Goal: Transaction & Acquisition: Obtain resource

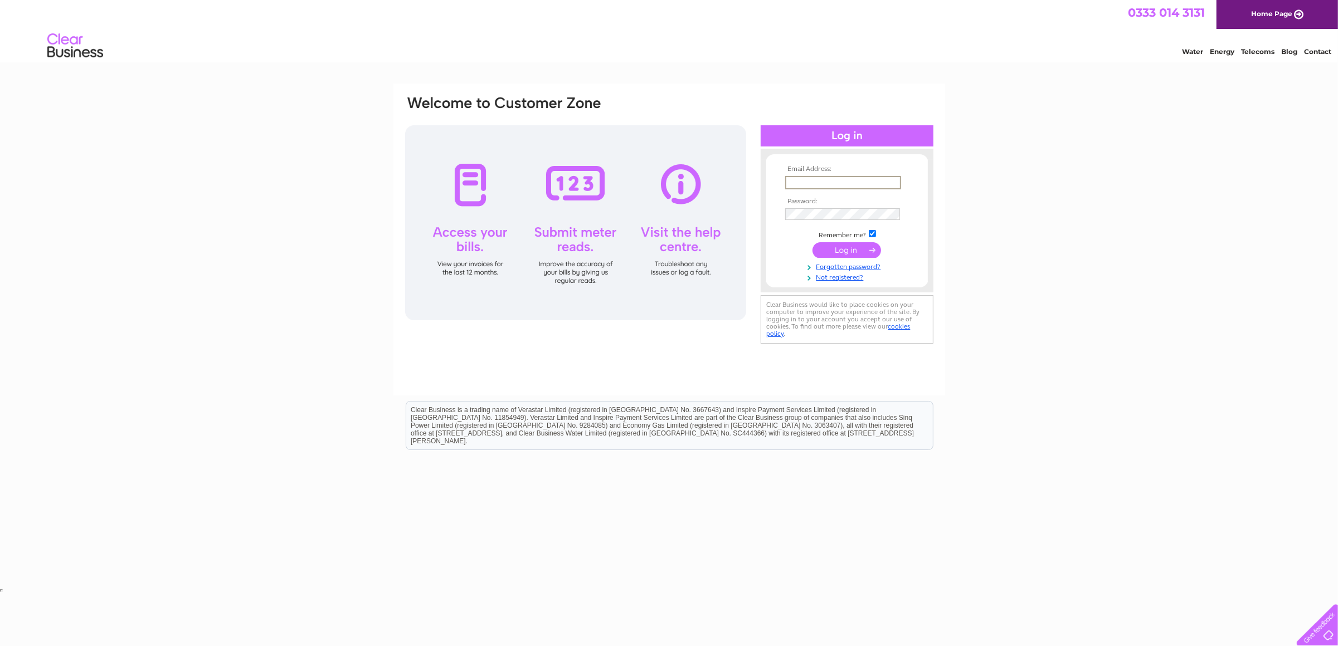
click at [816, 183] on input "text" at bounding box center [843, 182] width 116 height 13
drag, startPoint x: 868, startPoint y: 182, endPoint x: 825, endPoint y: 183, distance: 42.9
click at [825, 183] on input "xgc1989@live.com" at bounding box center [843, 182] width 116 height 13
type input "xgc1989@gmail.com"
click at [813, 241] on input "submit" at bounding box center [847, 249] width 69 height 16
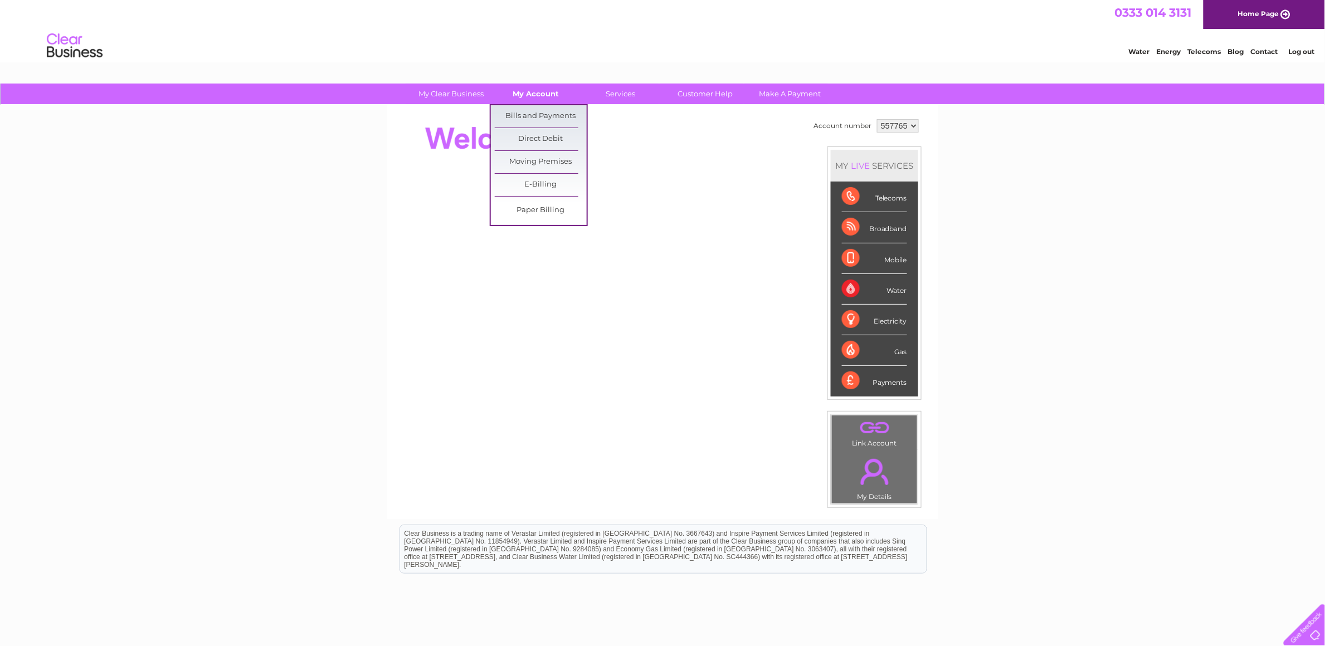
click at [537, 86] on link "My Account" at bounding box center [536, 94] width 92 height 21
click at [531, 110] on link "Bills and Payments" at bounding box center [541, 116] width 92 height 22
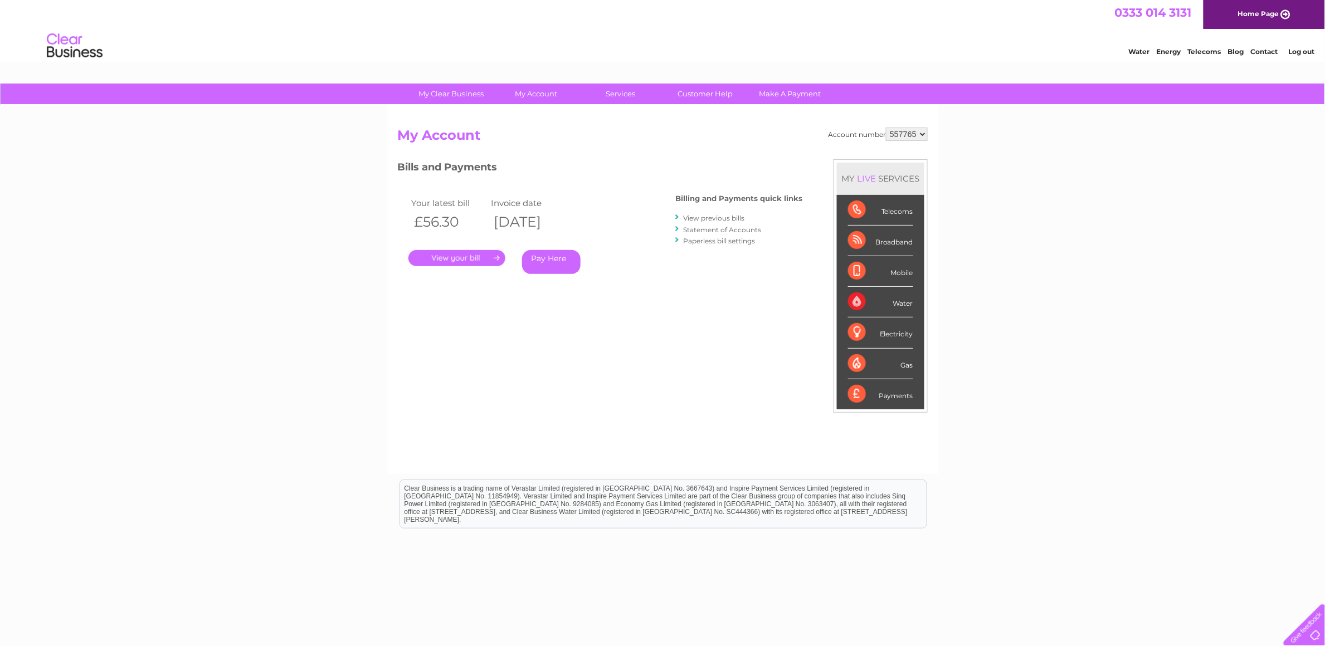
click at [458, 261] on link "." at bounding box center [456, 258] width 97 height 16
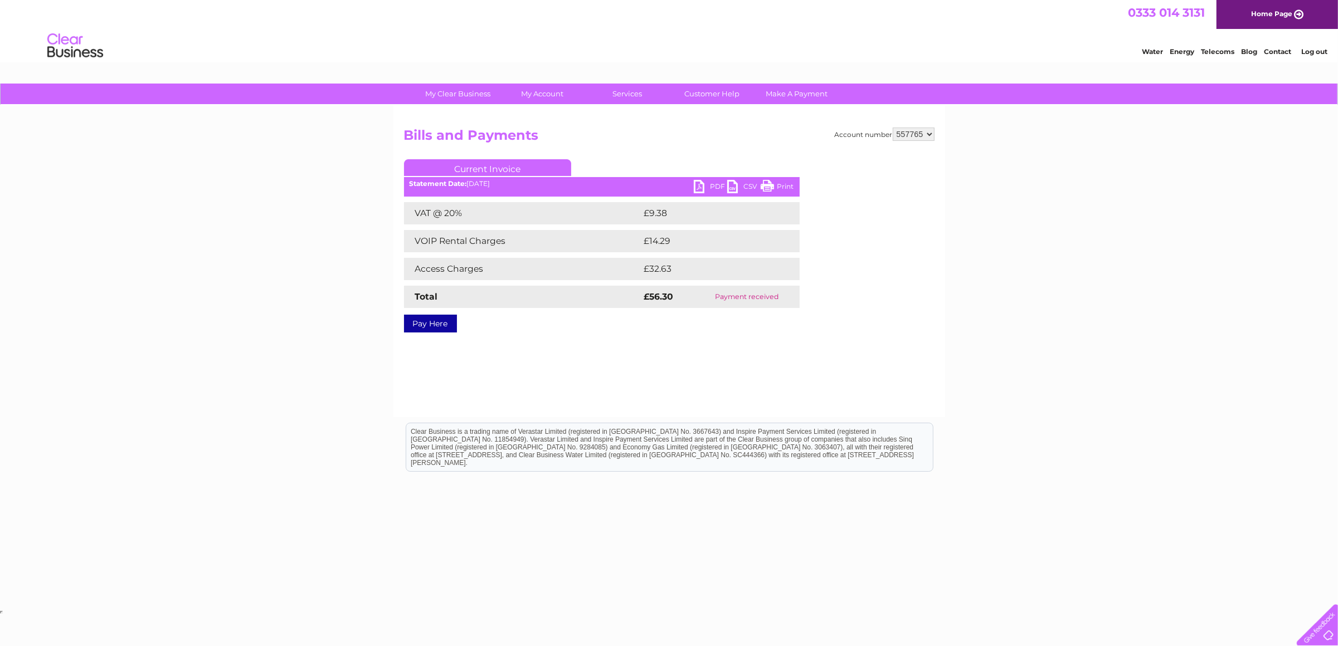
click at [494, 169] on link "Current Invoice" at bounding box center [487, 167] width 167 height 17
click at [453, 169] on link "Current Invoice" at bounding box center [487, 167] width 167 height 17
click at [441, 125] on div "Account number 557765 Bills and Payments Current Invoice PDF CSV Print VAT @ 20%" at bounding box center [669, 261] width 552 height 312
click at [553, 108] on link "Bills and Payments" at bounding box center [547, 116] width 92 height 22
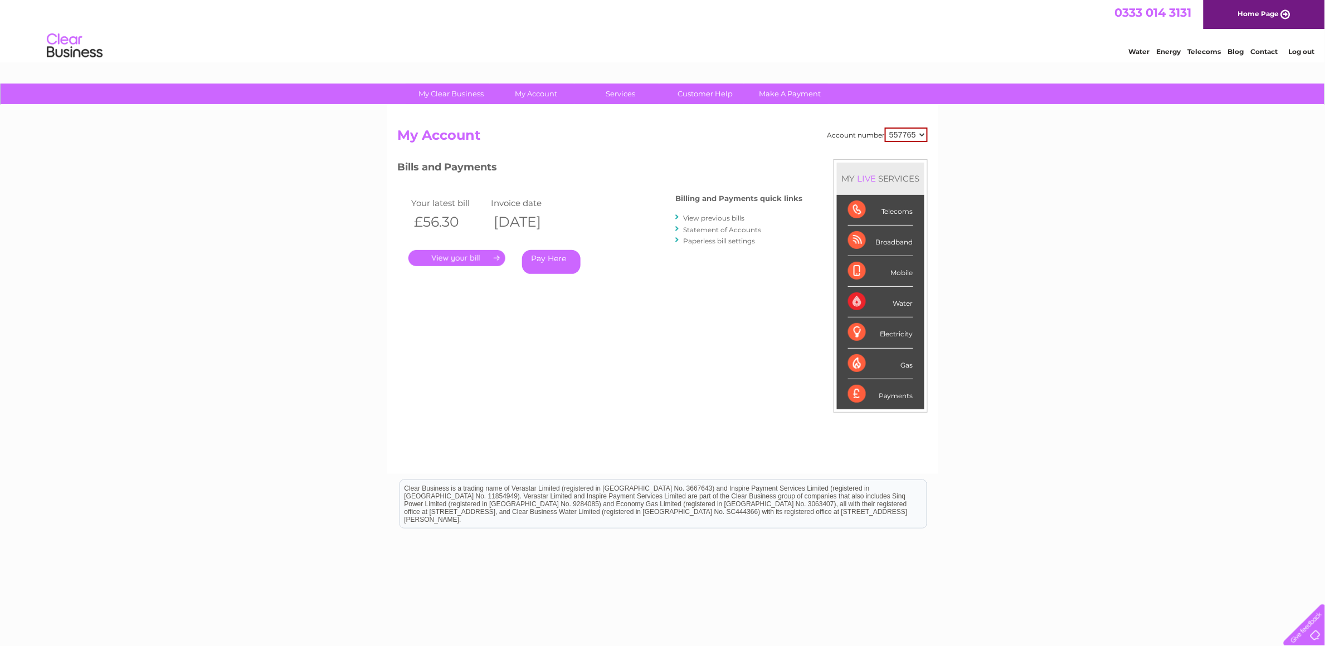
click at [731, 212] on li "View previous bills" at bounding box center [738, 217] width 127 height 11
click at [731, 220] on link "View previous bills" at bounding box center [713, 218] width 61 height 8
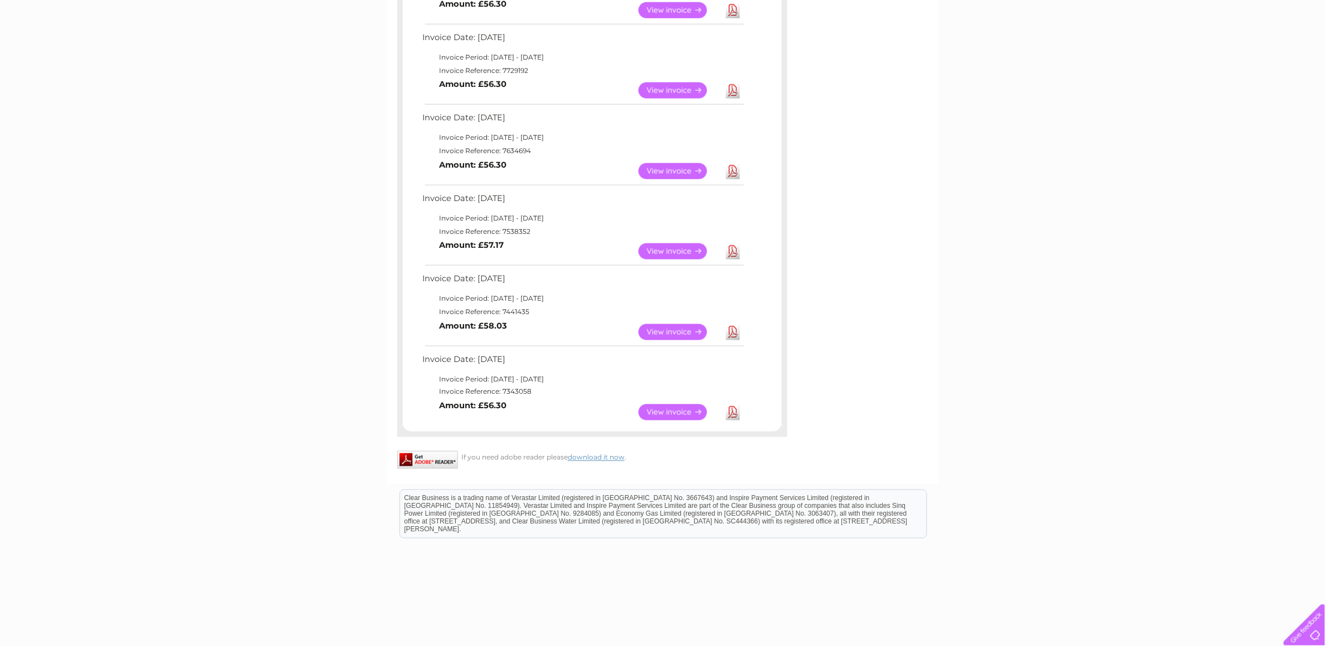
scroll to position [536, 0]
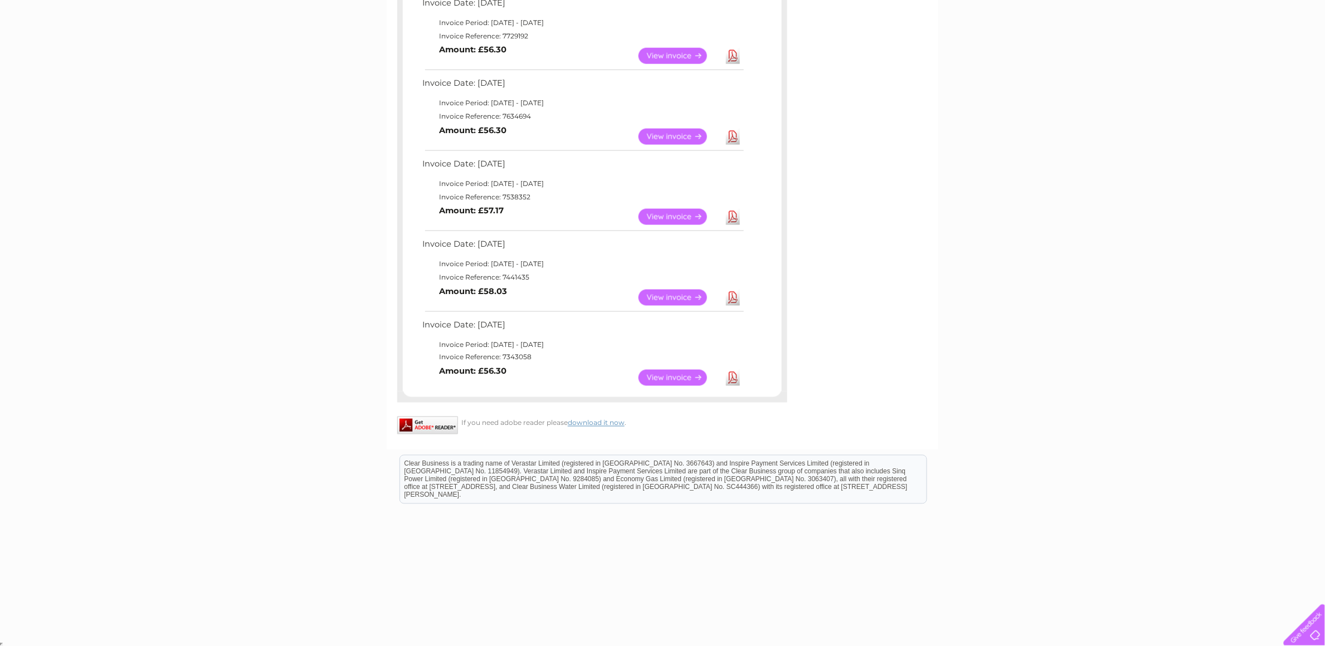
click at [729, 377] on link "Download" at bounding box center [733, 378] width 14 height 16
click at [735, 294] on link "Download" at bounding box center [733, 298] width 14 height 16
click at [737, 220] on link "Download" at bounding box center [733, 217] width 14 height 16
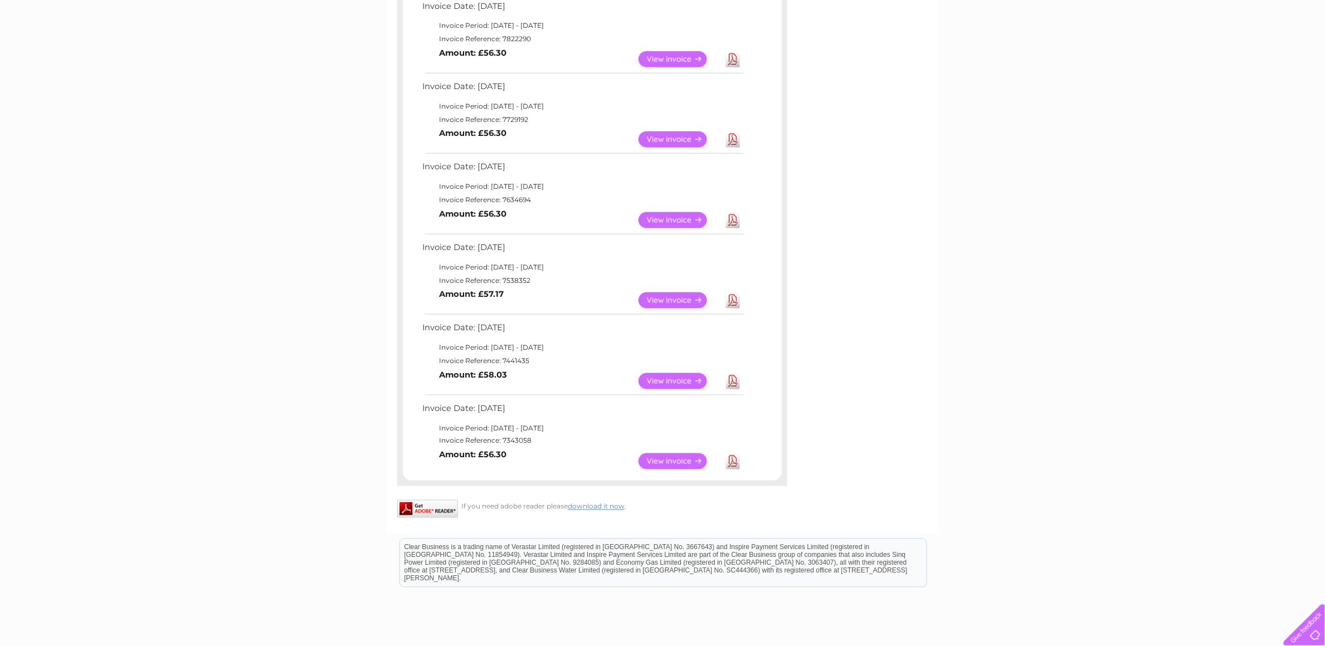
click at [735, 223] on link "Download" at bounding box center [733, 220] width 14 height 16
click at [735, 141] on link "Download" at bounding box center [733, 140] width 14 height 16
click at [736, 51] on link "Download" at bounding box center [733, 59] width 14 height 16
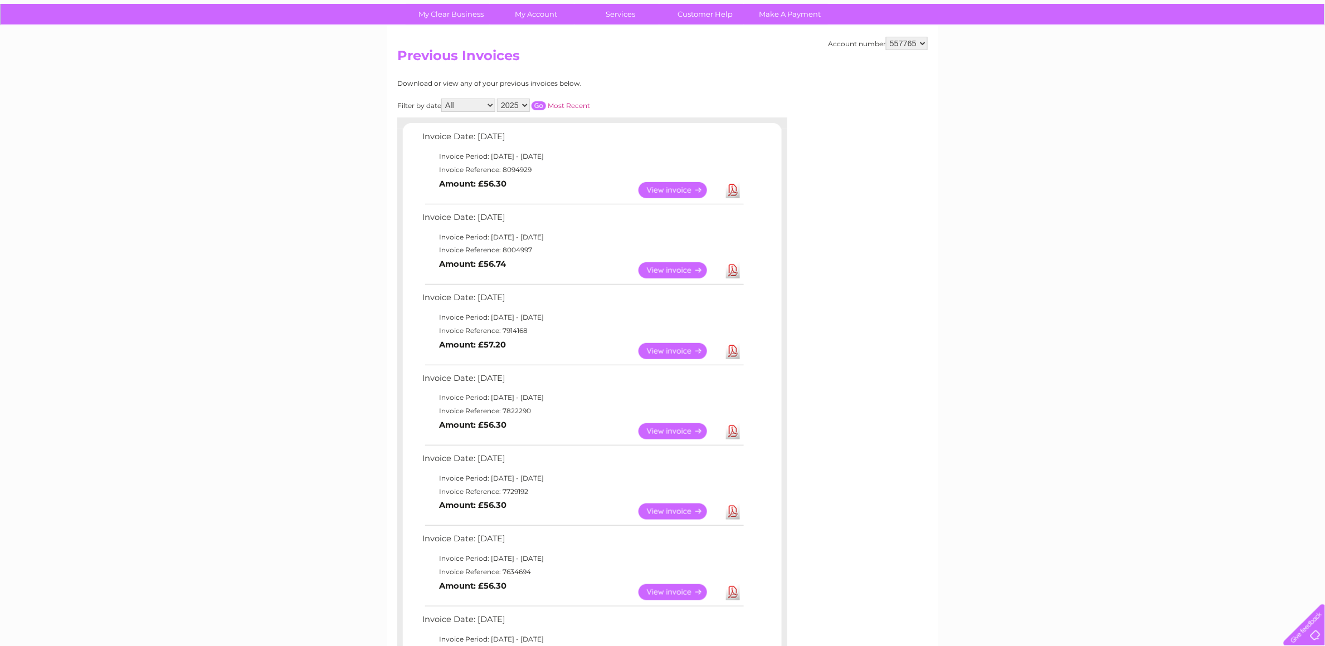
scroll to position [79, 0]
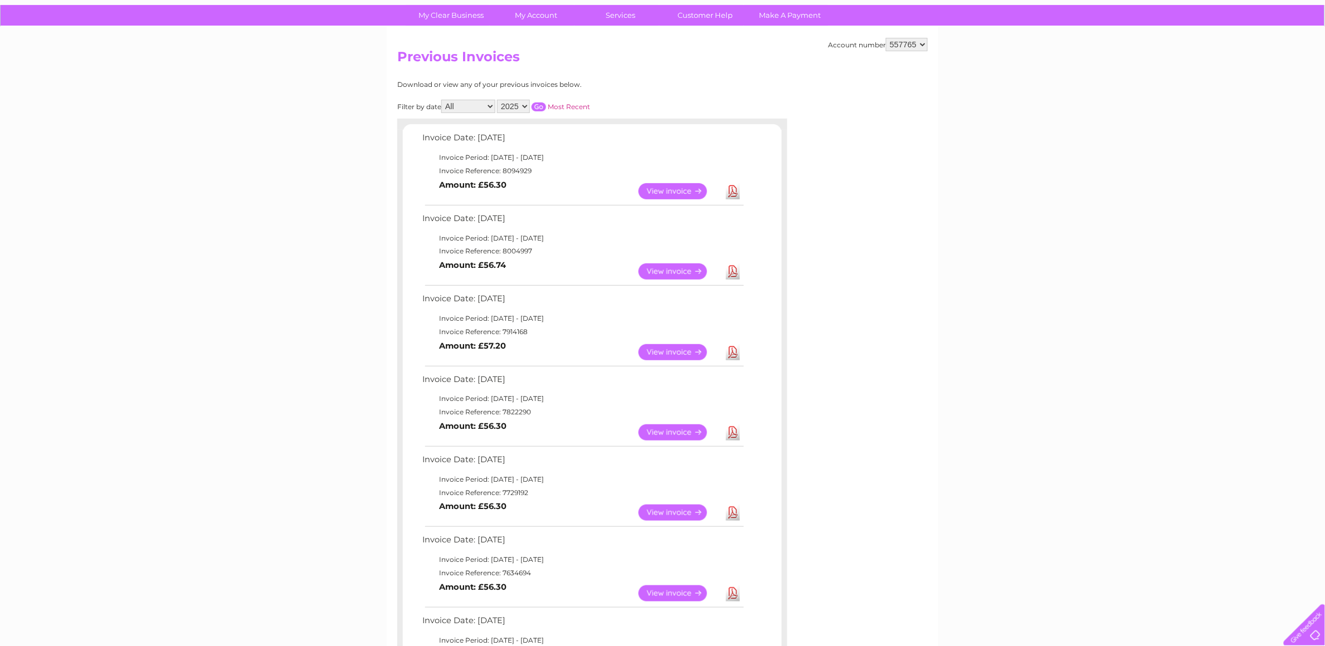
click at [733, 350] on link "Download" at bounding box center [733, 352] width 14 height 16
click at [734, 271] on link "Download" at bounding box center [733, 272] width 14 height 16
click at [736, 183] on link "Download" at bounding box center [733, 191] width 14 height 16
click at [1108, 82] on div "My Clear Business Login Details My Details My Preferences Link Account My Accou…" at bounding box center [662, 551] width 1325 height 1092
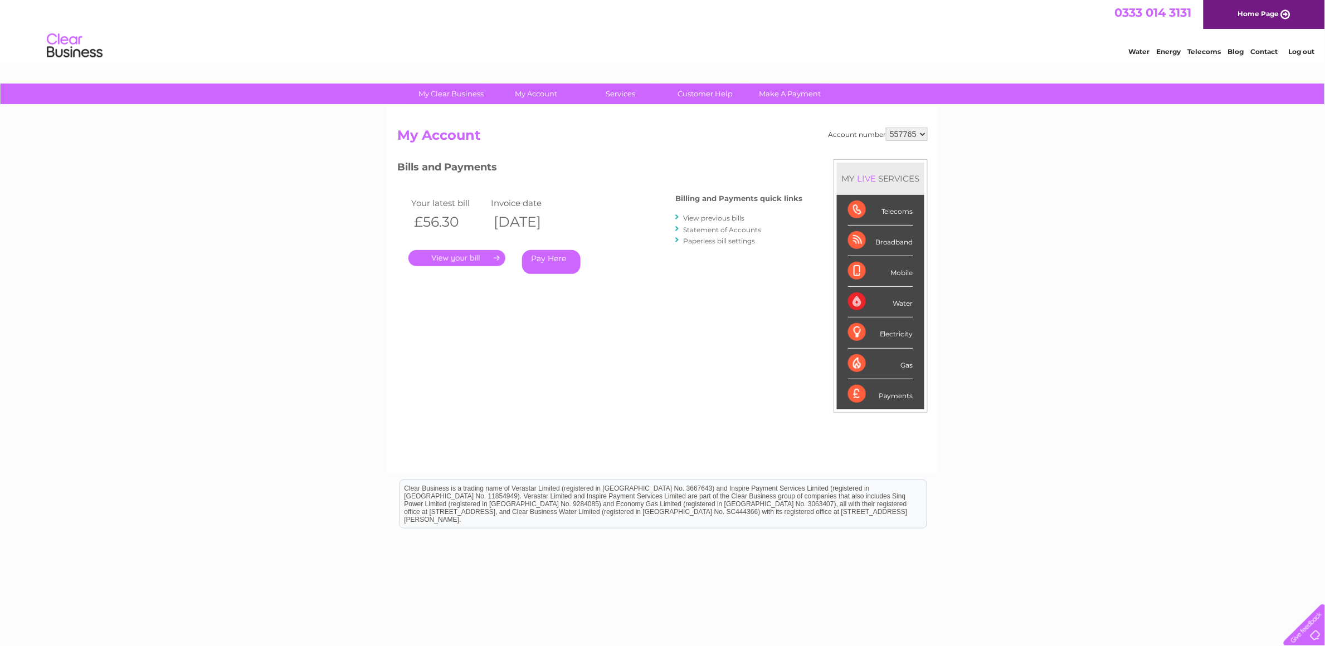
click at [714, 217] on link "View previous bills" at bounding box center [713, 218] width 61 height 8
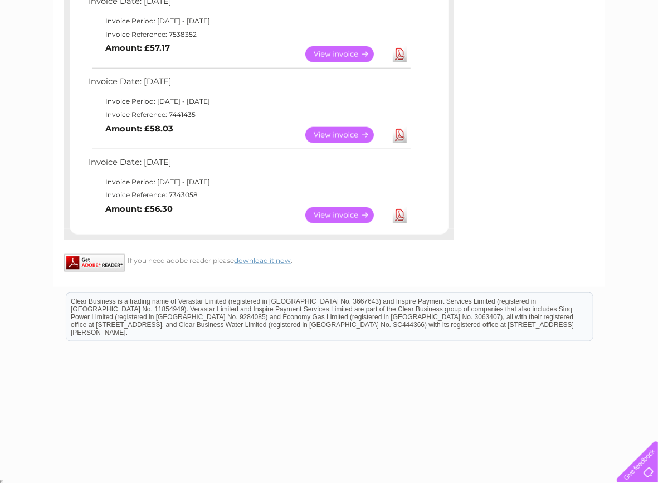
scroll to position [531, 0]
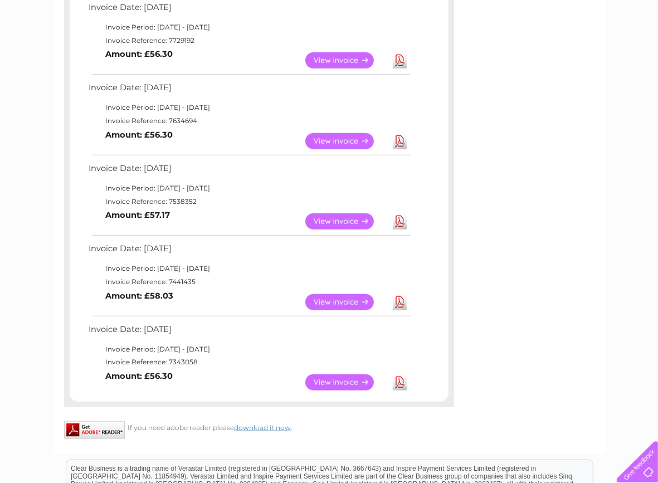
click at [242, 64] on td "View Download Amount: £56.30" at bounding box center [249, 60] width 326 height 27
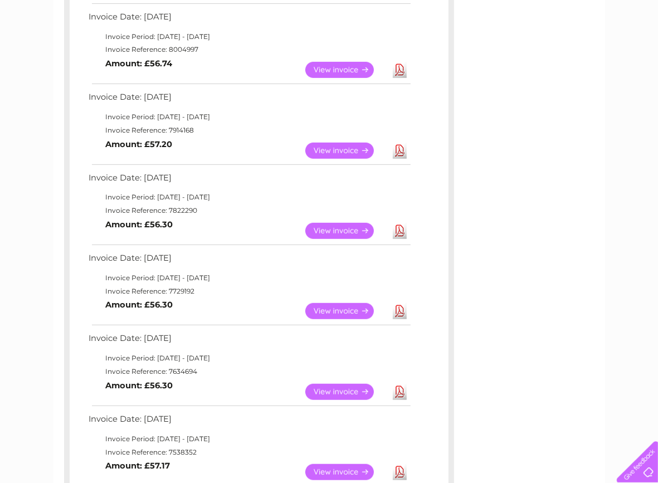
scroll to position [197, 0]
